Goal: Task Accomplishment & Management: Use online tool/utility

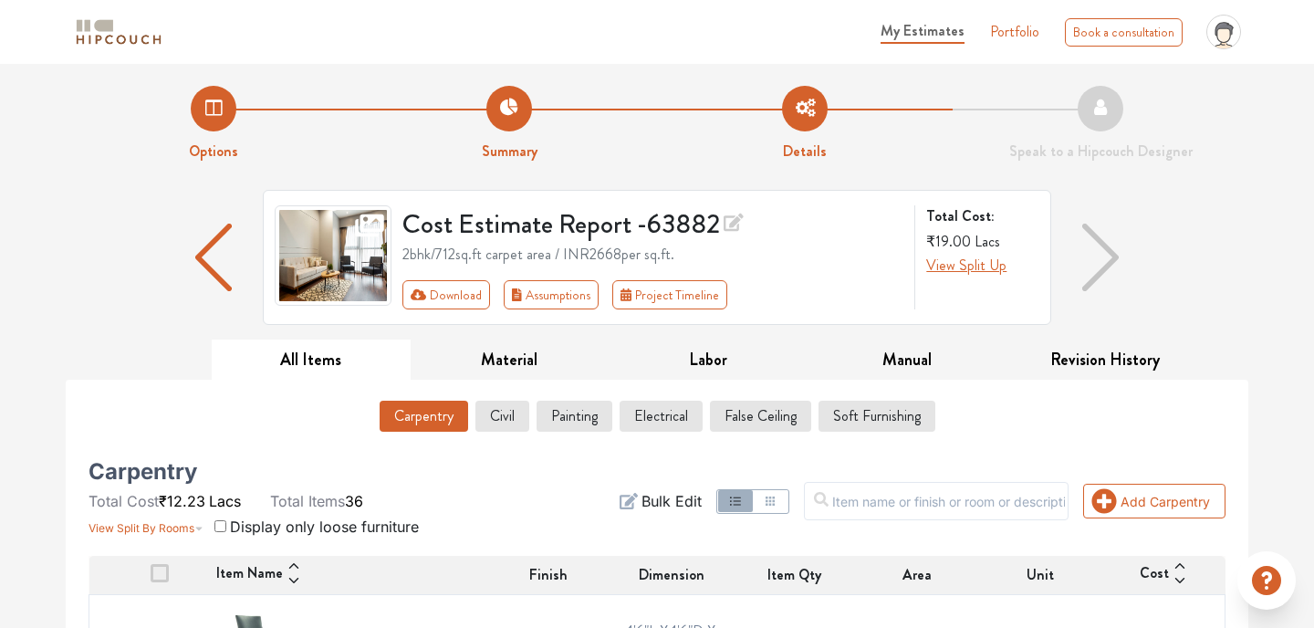
drag, startPoint x: 0, startPoint y: 0, endPoint x: 922, endPoint y: 36, distance: 922.9
click at [922, 36] on span "My Estimates" at bounding box center [922, 30] width 84 height 21
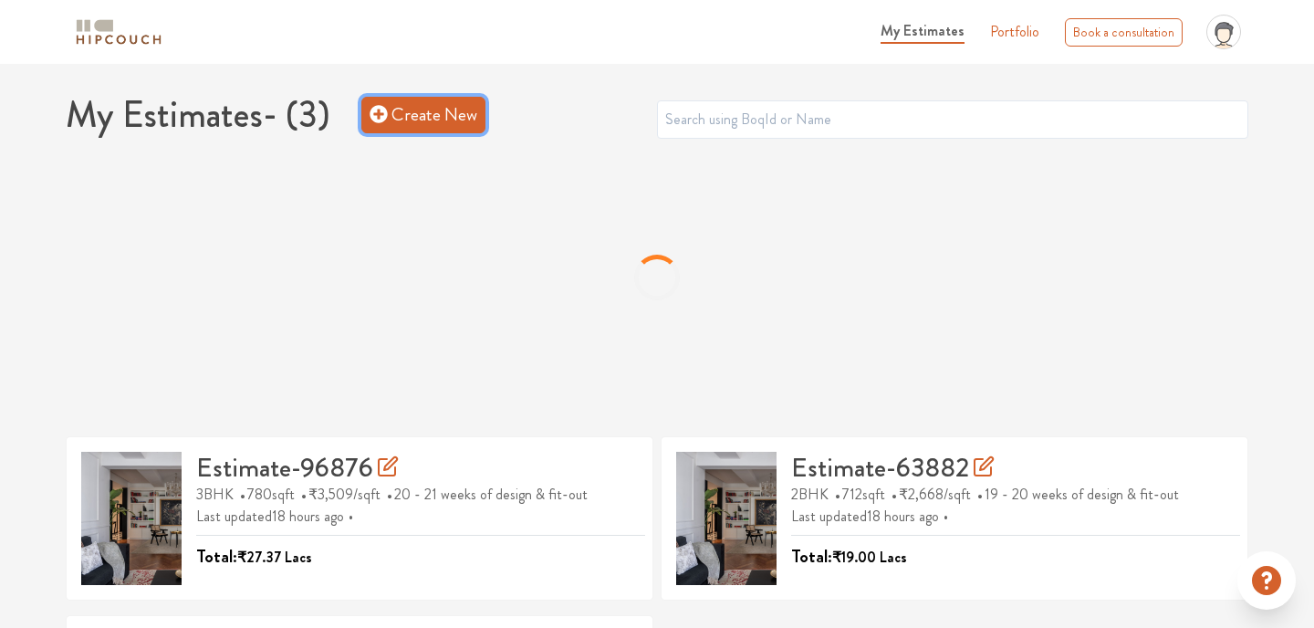
click at [443, 112] on link "Create New" at bounding box center [423, 115] width 124 height 36
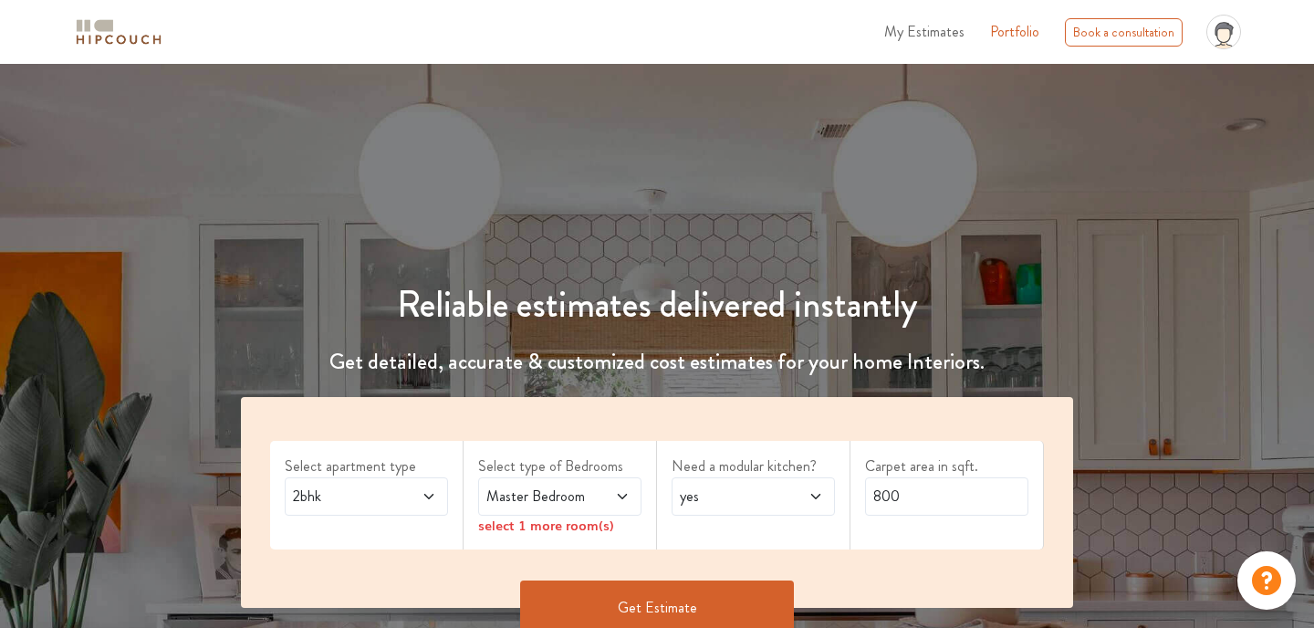
click at [429, 491] on icon at bounding box center [428, 496] width 15 height 15
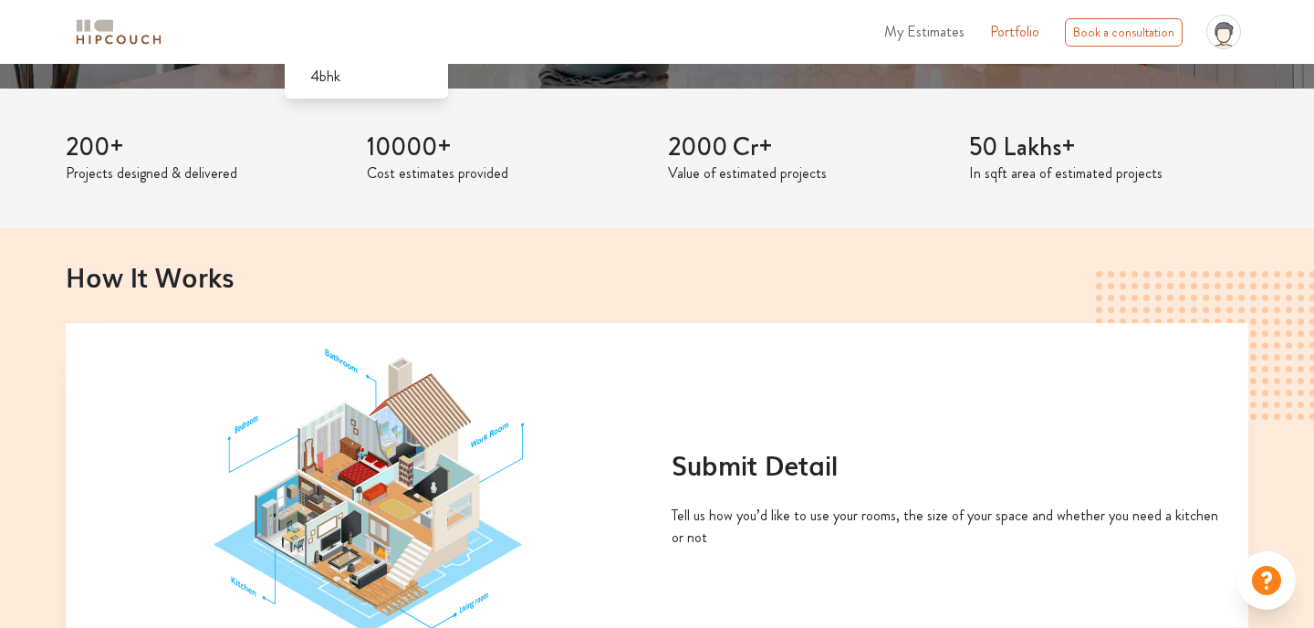
scroll to position [365, 0]
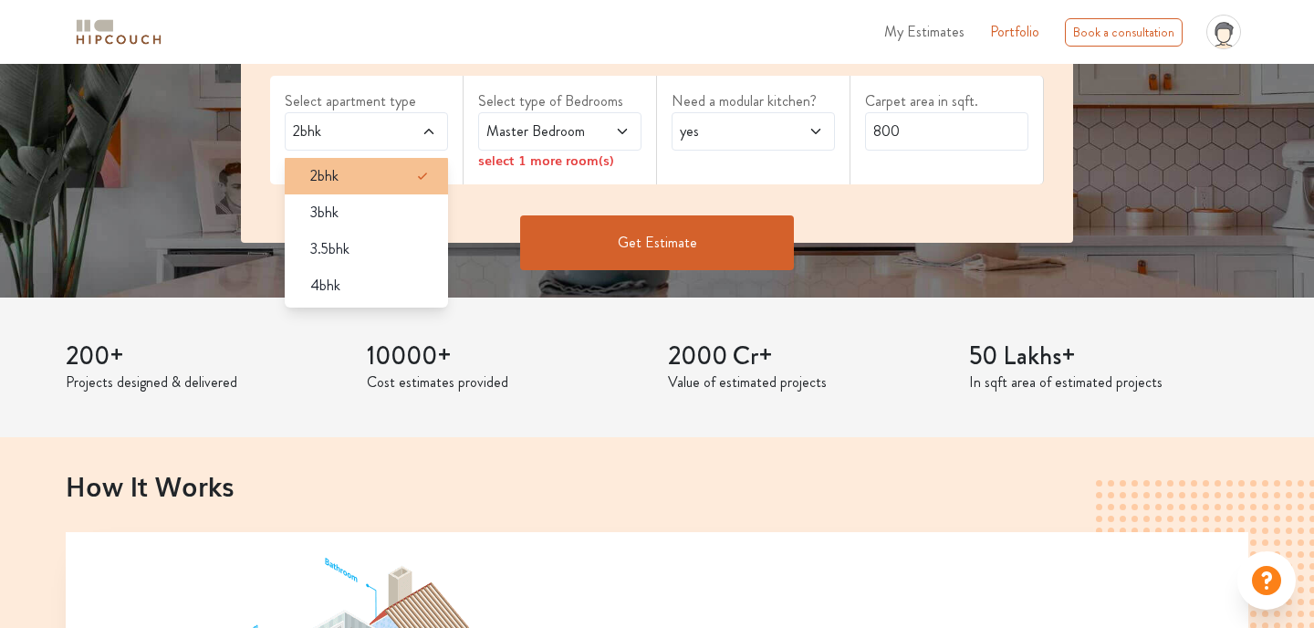
click at [358, 171] on div "2bhk" at bounding box center [372, 176] width 152 height 22
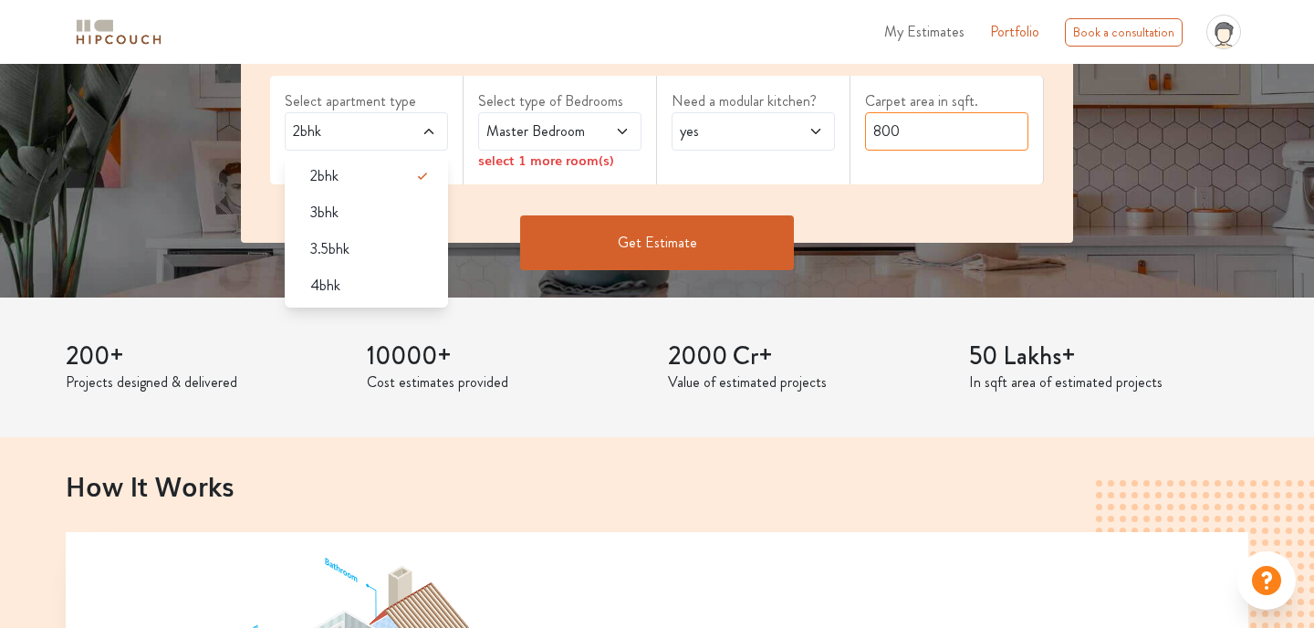
click at [920, 133] on input "800" at bounding box center [946, 131] width 163 height 38
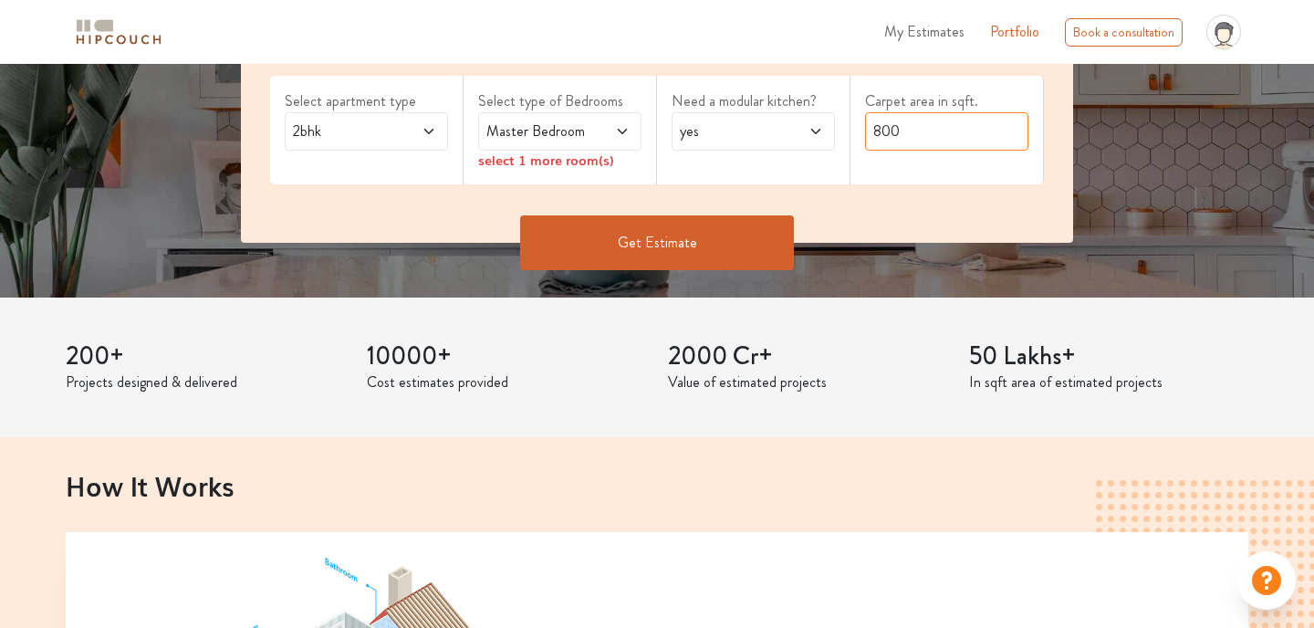
drag, startPoint x: 914, startPoint y: 133, endPoint x: 850, endPoint y: 138, distance: 64.0
click at [850, 138] on div "Carpet area in sqft. 800" at bounding box center [946, 130] width 193 height 109
type input "460"
click at [775, 136] on span "yes" at bounding box center [731, 131] width 110 height 22
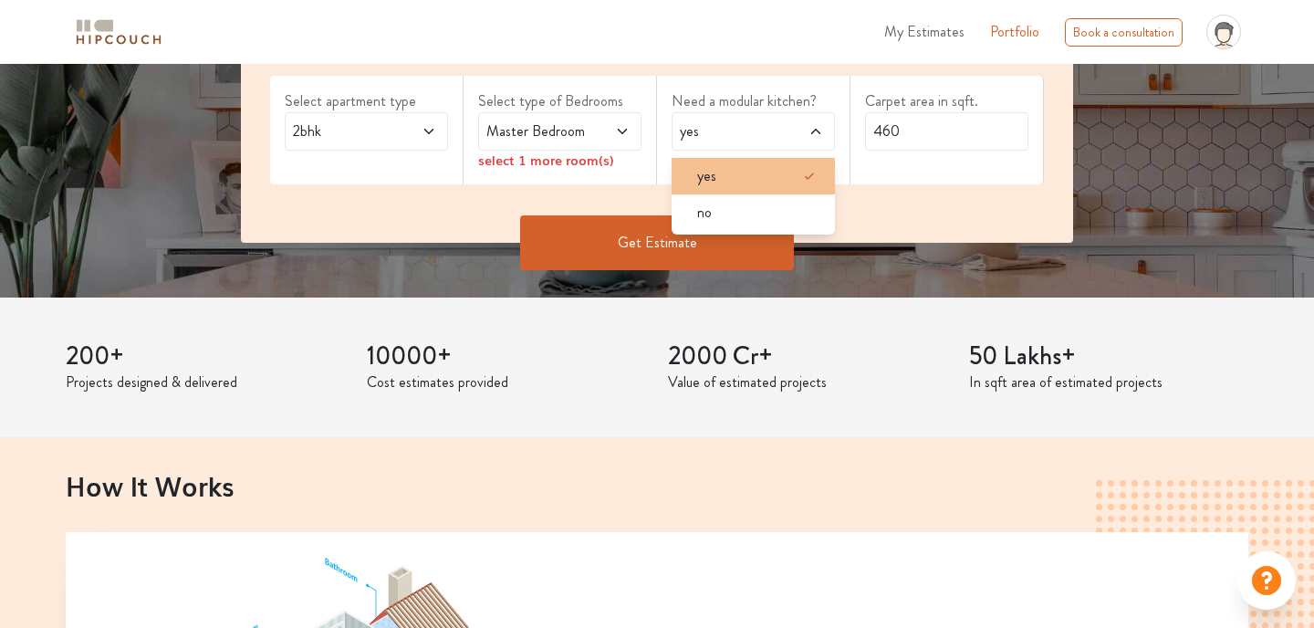
click at [698, 171] on span "yes" at bounding box center [706, 176] width 19 height 22
click at [534, 135] on span "Master Bedroom" at bounding box center [538, 131] width 110 height 22
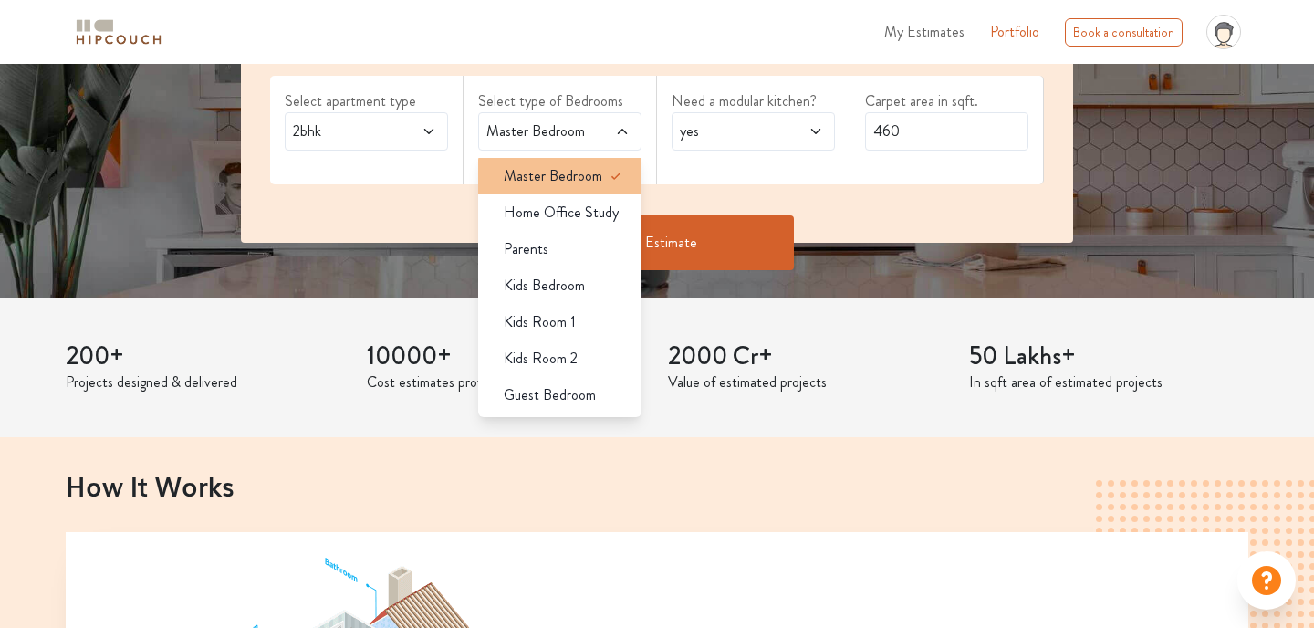
click at [561, 182] on span "Master Bedroom" at bounding box center [553, 176] width 99 height 22
click at [692, 246] on button "Get Estimate" at bounding box center [657, 242] width 274 height 55
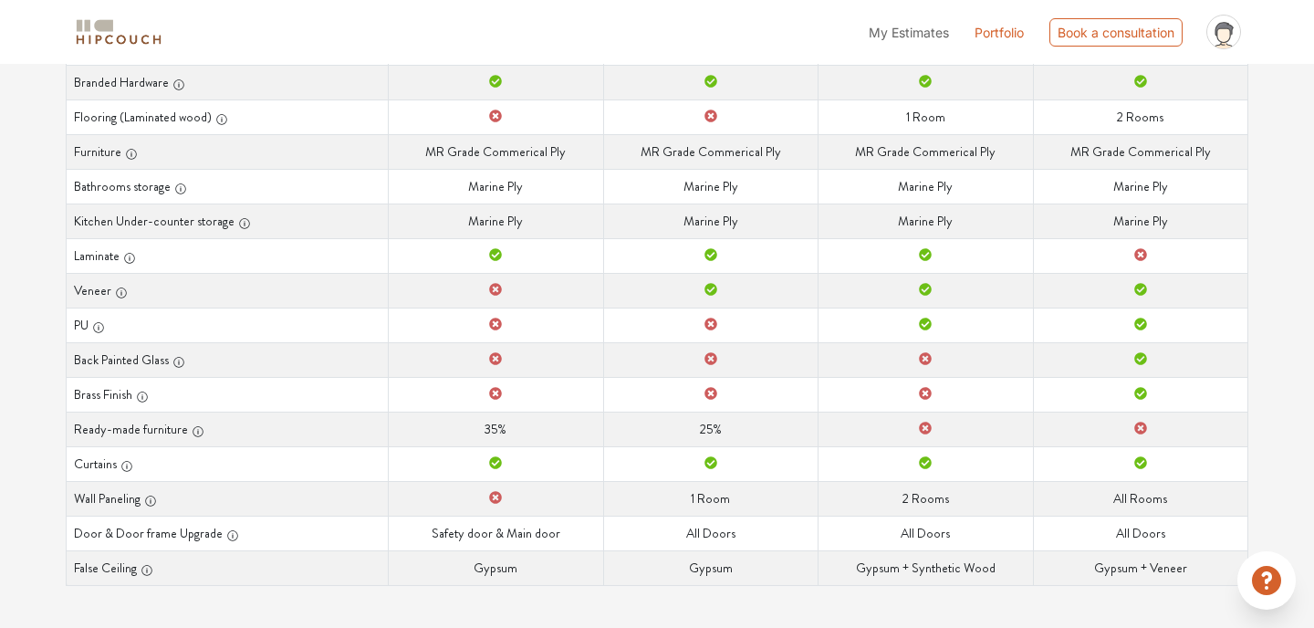
scroll to position [436, 0]
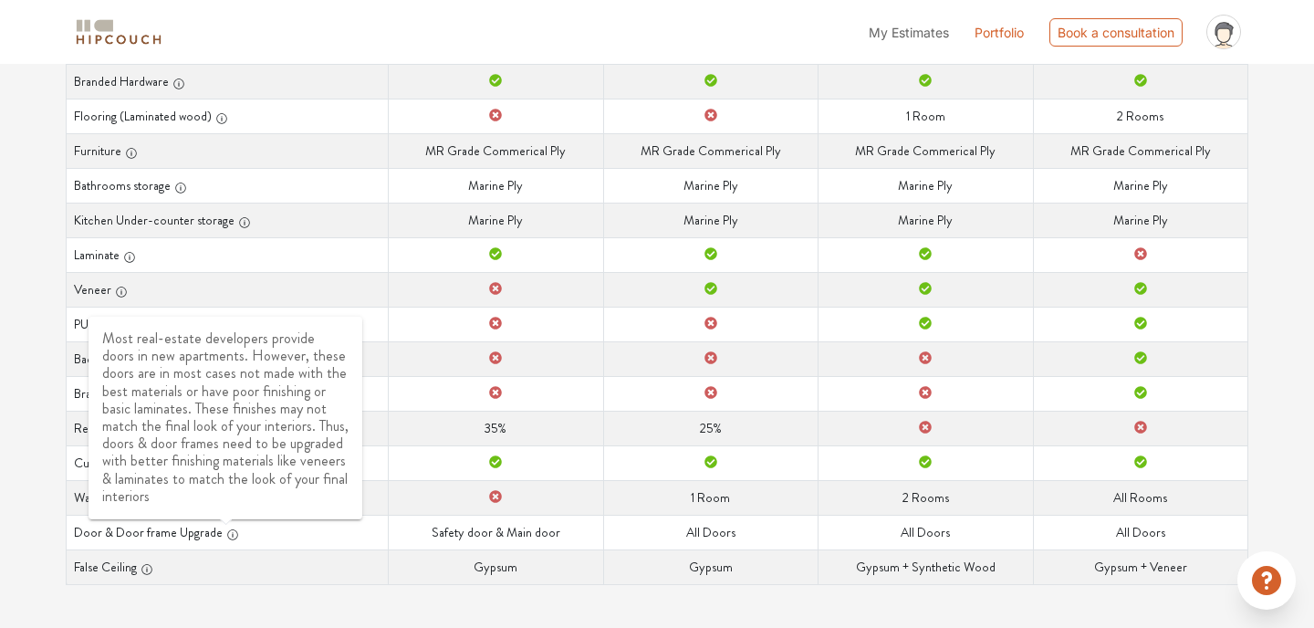
click at [232, 535] on icon "button" at bounding box center [232, 534] width 1 height 5
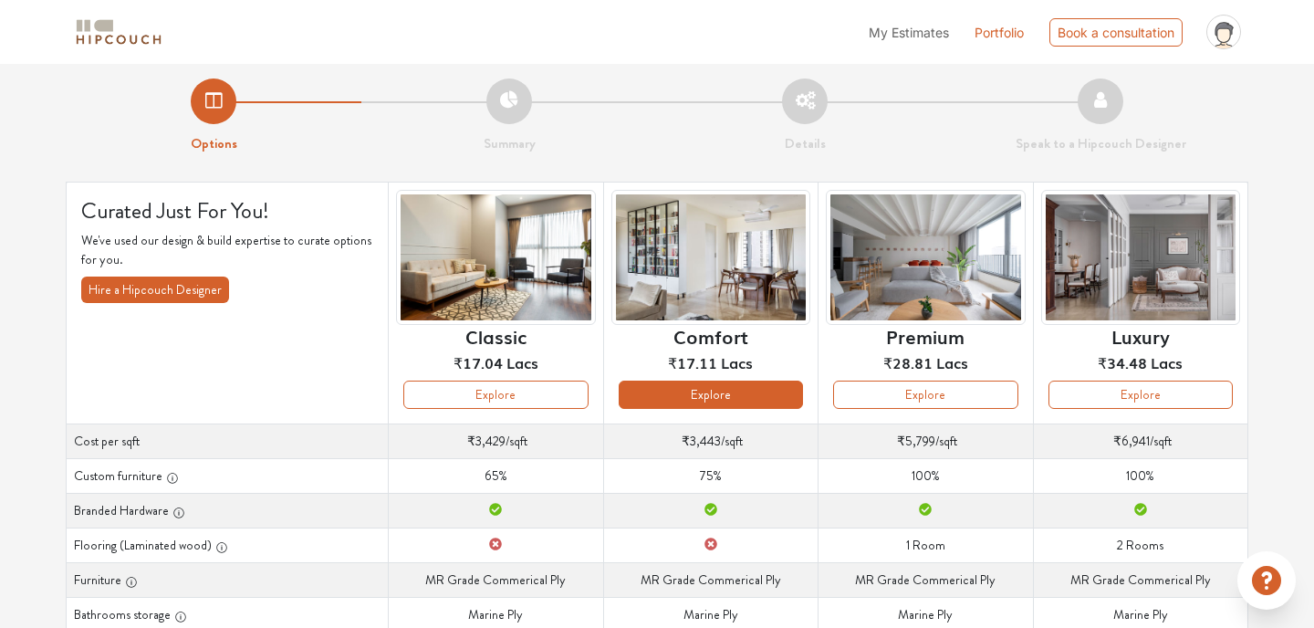
scroll to position [8, 0]
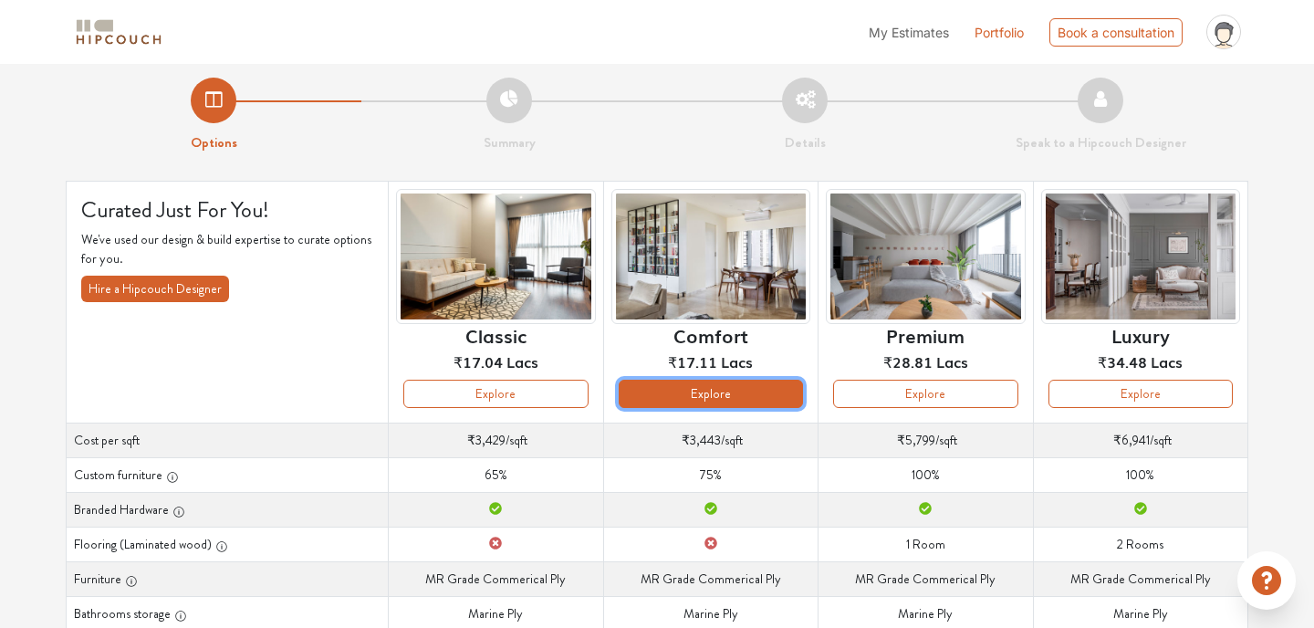
click at [708, 404] on button "Explore" at bounding box center [710, 393] width 184 height 28
